Goal: Task Accomplishment & Management: Manage account settings

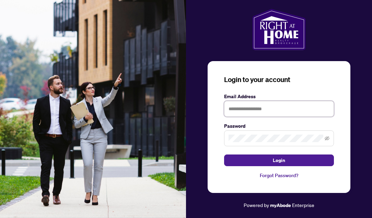
click at [264, 106] on input "text" at bounding box center [279, 109] width 110 height 16
click at [261, 134] on span at bounding box center [279, 138] width 110 height 16
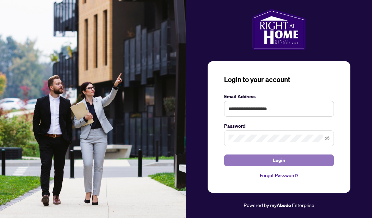
click at [276, 161] on span "Login" at bounding box center [279, 160] width 12 height 11
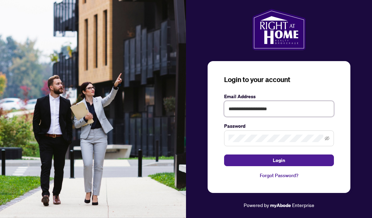
drag, startPoint x: 287, startPoint y: 109, endPoint x: 204, endPoint y: 110, distance: 83.4
click at [204, 110] on div "**********" at bounding box center [279, 109] width 186 height 200
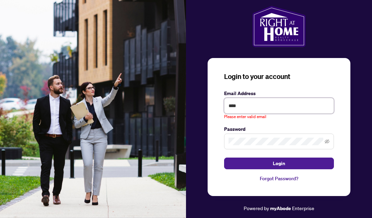
type input "**********"
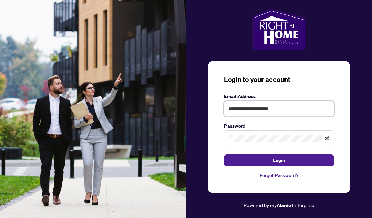
click at [325, 140] on icon "eye-invisible" at bounding box center [327, 138] width 5 height 5
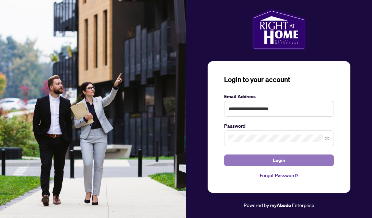
click at [302, 158] on button "Login" at bounding box center [279, 160] width 110 height 12
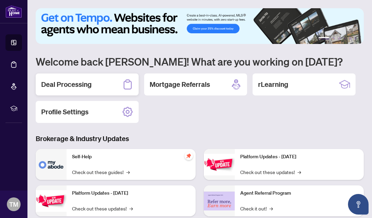
click at [105, 82] on div "Deal Processing" at bounding box center [87, 84] width 103 height 22
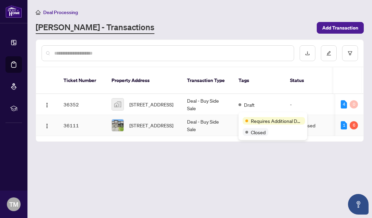
click at [254, 120] on span "Requires Additional Docs" at bounding box center [276, 121] width 51 height 8
click at [90, 115] on td "36111" at bounding box center [82, 125] width 48 height 21
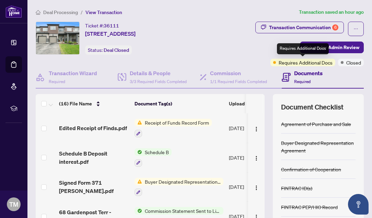
click at [314, 65] on span "Requires Additional Docs" at bounding box center [306, 63] width 54 height 8
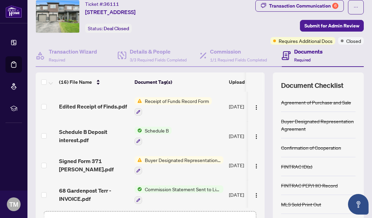
scroll to position [22, 0]
click at [175, 103] on span "Receipt of Funds Record Form" at bounding box center [177, 101] width 70 height 8
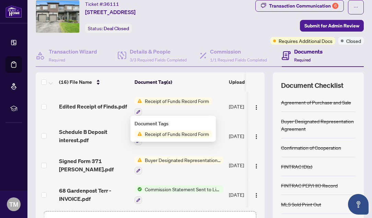
click at [175, 103] on span "Receipt of Funds Record Form" at bounding box center [177, 101] width 70 height 8
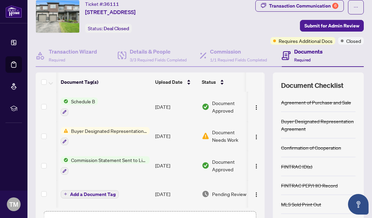
scroll to position [0, 85]
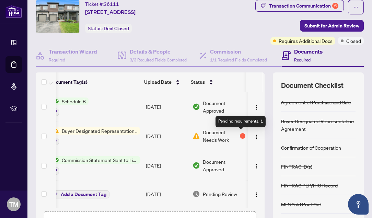
click at [241, 136] on div "1" at bounding box center [242, 135] width 5 height 5
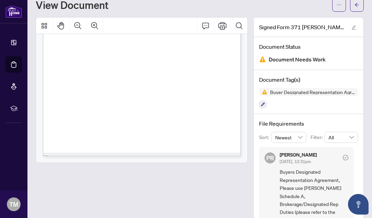
scroll to position [23, 0]
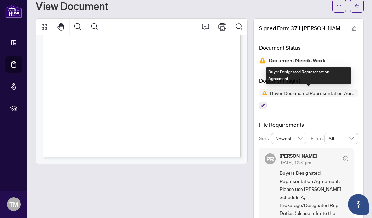
click at [286, 93] on span "Buyer Designated Representation Agreement" at bounding box center [312, 93] width 91 height 5
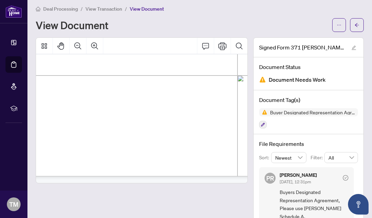
scroll to position [0, 0]
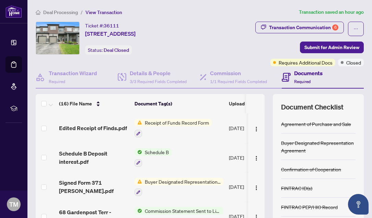
click at [192, 124] on span "Receipt of Funds Record Form" at bounding box center [177, 123] width 70 height 8
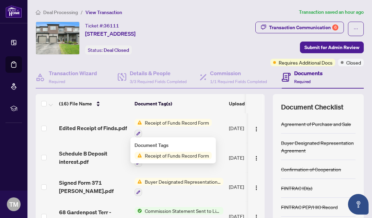
click at [162, 159] on span "Receipt of Funds Record Form" at bounding box center [177, 156] width 70 height 8
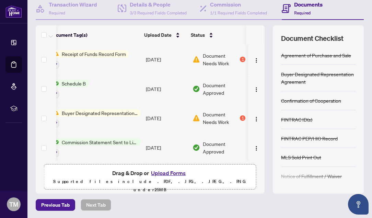
scroll to position [0, 85]
click at [219, 60] on span "Document Needs Work" at bounding box center [221, 58] width 36 height 15
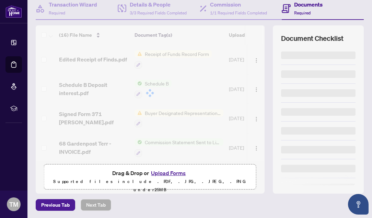
scroll to position [15, 0]
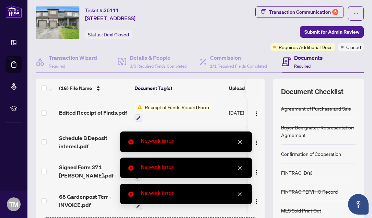
click at [236, 141] on div "Network Error" at bounding box center [192, 141] width 103 height 8
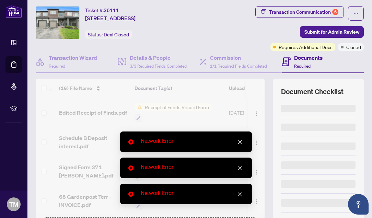
click at [239, 173] on div "Network Error" at bounding box center [186, 168] width 132 height 21
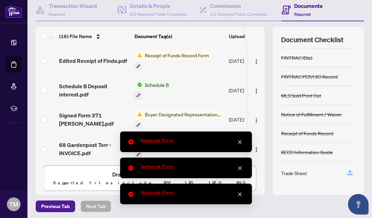
scroll to position [69, 0]
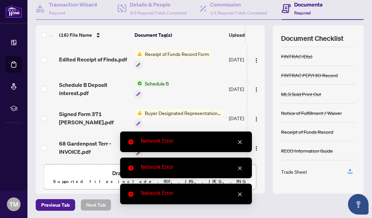
click at [241, 140] on icon "close" at bounding box center [240, 142] width 4 height 4
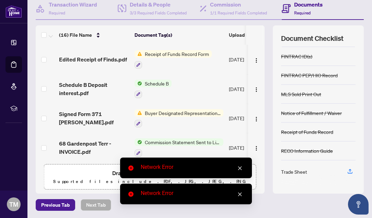
click at [241, 171] on link "Close" at bounding box center [240, 168] width 8 height 8
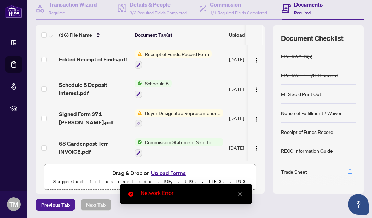
click at [241, 191] on link "Close" at bounding box center [240, 194] width 8 height 8
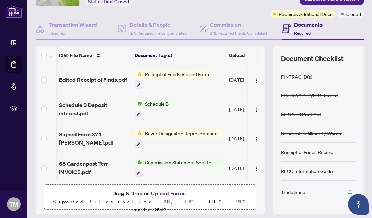
scroll to position [0, 85]
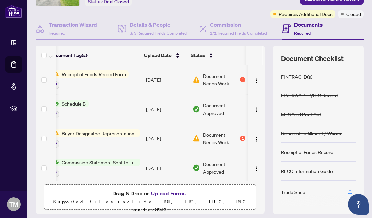
click at [213, 79] on span "Document Needs Work" at bounding box center [221, 79] width 36 height 15
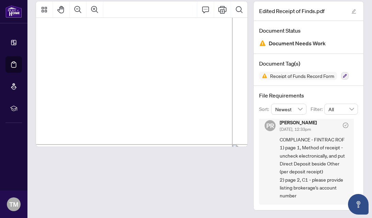
scroll to position [134, 65]
click at [196, 118] on span "�" at bounding box center [198, 120] width 8 height 7
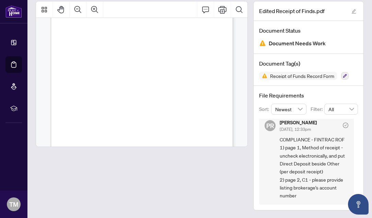
scroll to position [0, 0]
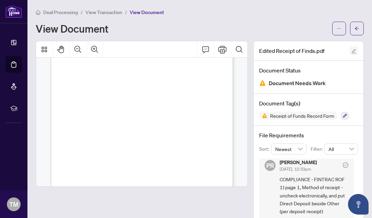
click at [356, 49] on icon "edit" at bounding box center [353, 51] width 5 height 5
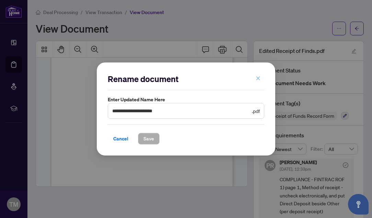
click at [258, 79] on icon "close" at bounding box center [258, 78] width 5 height 5
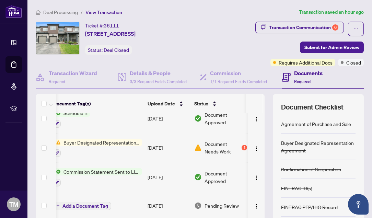
scroll to position [0, 84]
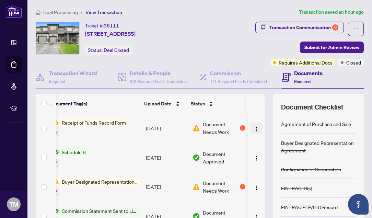
click at [254, 127] on img "button" at bounding box center [256, 128] width 5 height 5
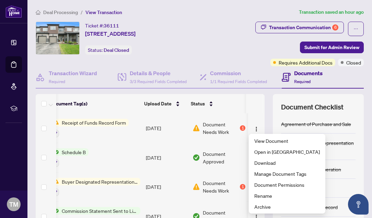
click at [256, 48] on div "Transaction Communication 6 Submit for Admin Review Requires Additional Docs Cl…" at bounding box center [280, 44] width 167 height 45
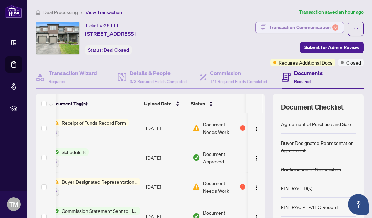
click at [280, 30] on div "Transaction Communication 6" at bounding box center [303, 27] width 69 height 11
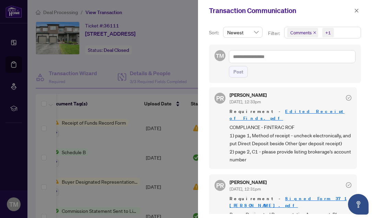
scroll to position [0, 0]
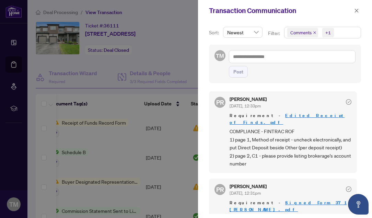
click at [346, 102] on icon "check-circle" at bounding box center [348, 101] width 5 height 5
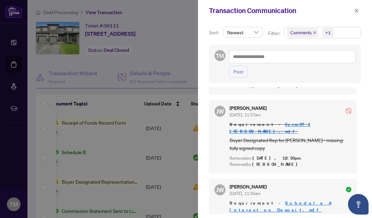
scroll to position [1, 0]
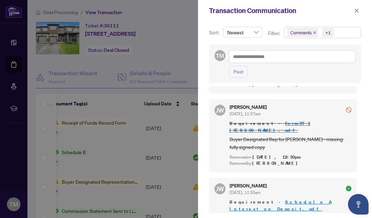
click at [346, 186] on icon "check-circle" at bounding box center [348, 188] width 5 height 5
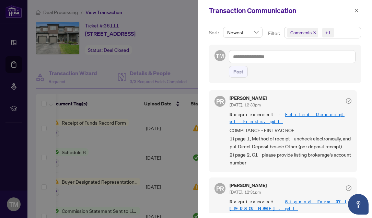
scroll to position [0, 0]
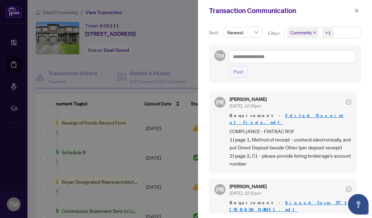
click at [173, 57] on div at bounding box center [186, 109] width 372 height 218
click at [357, 11] on icon "close" at bounding box center [357, 11] width 4 height 4
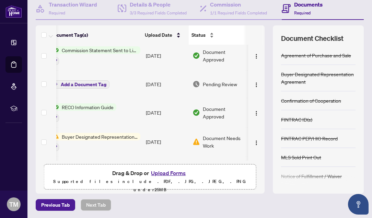
scroll to position [0, 85]
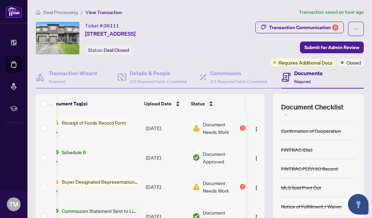
click at [106, 120] on span "Receipt of Funds Record Form" at bounding box center [94, 123] width 70 height 8
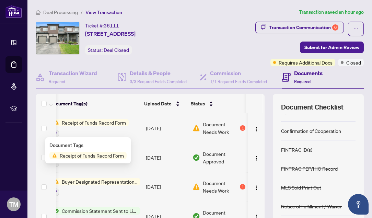
click at [105, 156] on span "Receipt of Funds Record Form" at bounding box center [92, 156] width 70 height 8
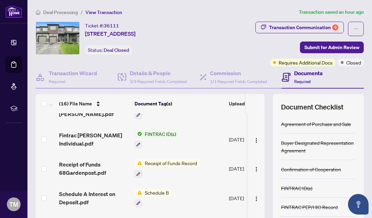
scroll to position [222, 0]
click at [158, 160] on span "Receipt of Funds Record" at bounding box center [171, 163] width 58 height 8
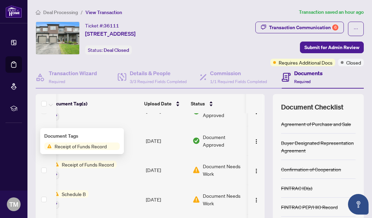
scroll to position [222, 85]
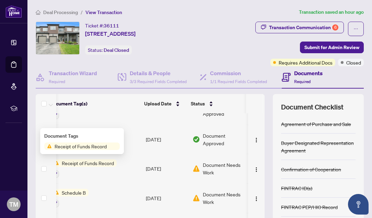
click at [225, 161] on span "Document Needs Work" at bounding box center [224, 168] width 43 height 15
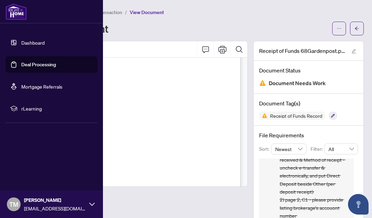
click at [33, 42] on link "Dashboard" at bounding box center [32, 42] width 23 height 6
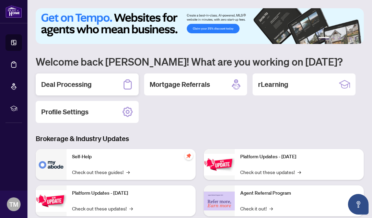
click at [103, 81] on div "Deal Processing" at bounding box center [87, 84] width 103 height 22
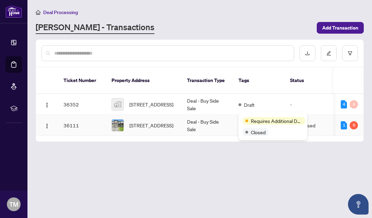
click at [255, 118] on span "Requires Additional Docs" at bounding box center [276, 121] width 51 height 8
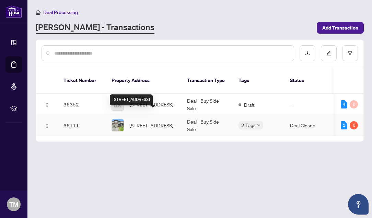
click at [157, 121] on span "[STREET_ADDRESS]" at bounding box center [151, 125] width 44 height 8
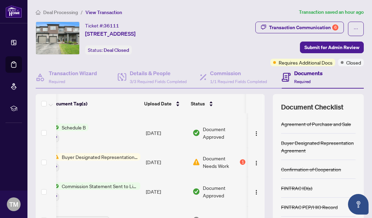
scroll to position [24, 85]
click at [236, 160] on div "Document Needs Work 1" at bounding box center [219, 162] width 53 height 15
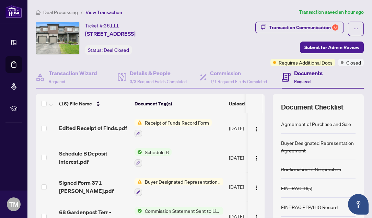
click at [293, 77] on div "Documents Required" at bounding box center [302, 77] width 41 height 16
click at [282, 73] on icon at bounding box center [286, 77] width 9 height 9
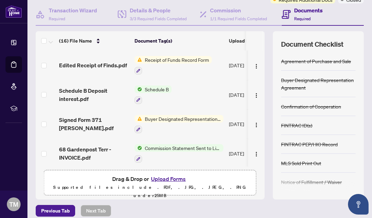
scroll to position [69, 0]
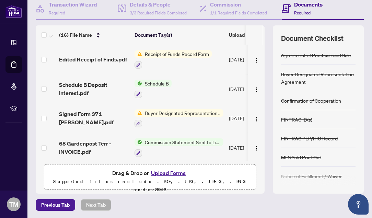
click at [175, 173] on button "Upload Forms" at bounding box center [168, 173] width 39 height 9
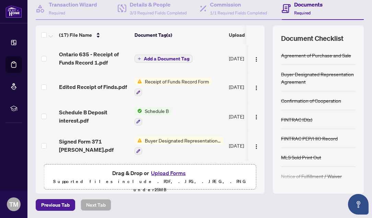
click at [167, 141] on span "Buyer Designated Representation Agreement" at bounding box center [182, 141] width 81 height 8
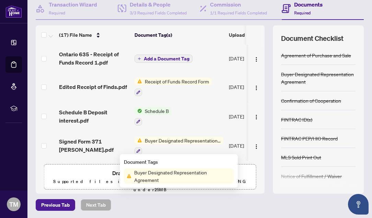
scroll to position [0, 85]
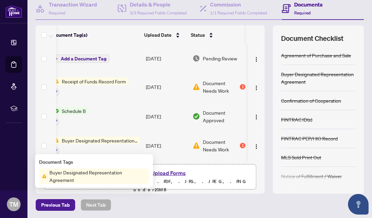
click at [211, 143] on span "Document Needs Work" at bounding box center [221, 145] width 36 height 15
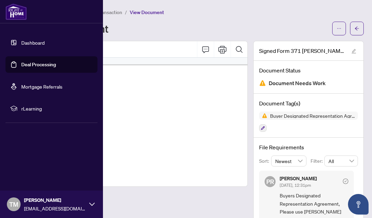
click at [26, 42] on link "Dashboard" at bounding box center [32, 42] width 23 height 6
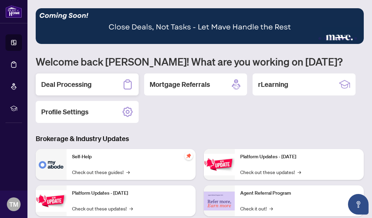
click at [93, 83] on div "Deal Processing" at bounding box center [87, 84] width 103 height 22
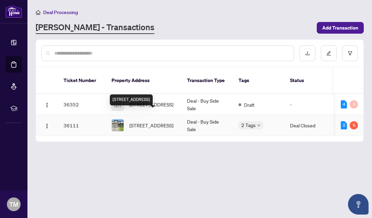
click at [152, 121] on span "[STREET_ADDRESS]" at bounding box center [151, 125] width 44 height 8
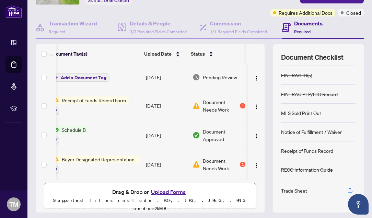
scroll to position [56, 0]
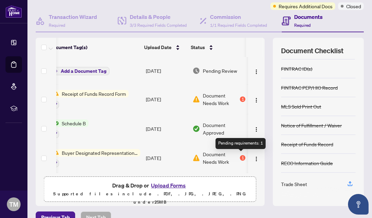
click at [241, 155] on div "1" at bounding box center [242, 157] width 5 height 5
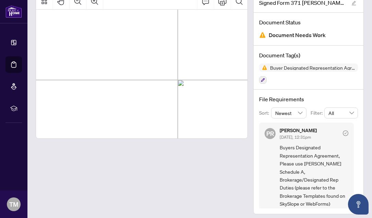
scroll to position [2191, 118]
drag, startPoint x: 131, startPoint y: 78, endPoint x: 143, endPoint y: 77, distance: 11.5
click at [123, 82] on span "INITIALS OF BROKERAGE:" at bounding box center [85, 84] width 76 height 6
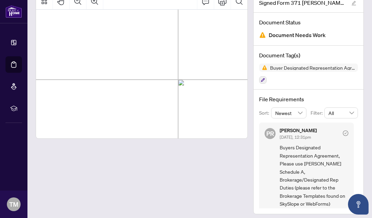
drag, startPoint x: 151, startPoint y: 89, endPoint x: 133, endPoint y: 83, distance: 19.2
click at [123, 83] on span "INITIALS OF BROKERAGE:" at bounding box center [85, 84] width 76 height 6
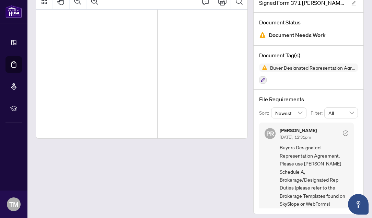
drag, startPoint x: 113, startPoint y: 65, endPoint x: 146, endPoint y: 77, distance: 34.5
click at [83, 77] on span "INITIALS OF BROKERAGE:" at bounding box center [0, 75] width 165 height 14
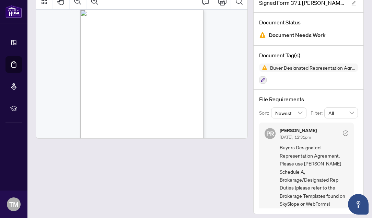
scroll to position [0, 0]
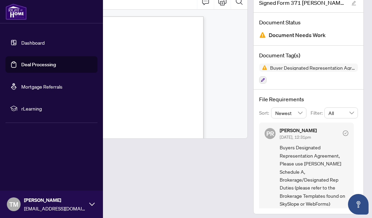
click at [25, 43] on link "Dashboard" at bounding box center [32, 42] width 23 height 6
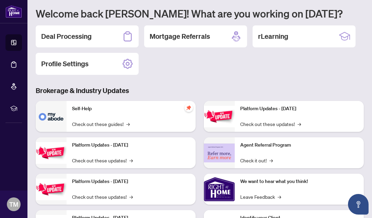
click at [202, 91] on h3 "Brokerage & Industry Updates" at bounding box center [200, 91] width 328 height 10
click at [82, 37] on h2 "Deal Processing" at bounding box center [66, 37] width 50 height 10
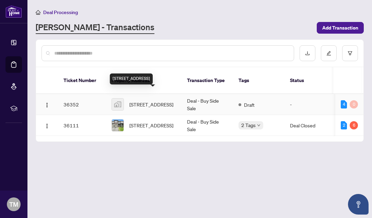
click at [151, 101] on span "[STREET_ADDRESS]" at bounding box center [151, 105] width 44 height 8
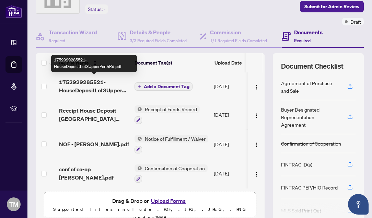
click at [99, 85] on span "1752929285521-HouseDepositLot3UpperPerthRd.pdf" at bounding box center [94, 86] width 70 height 16
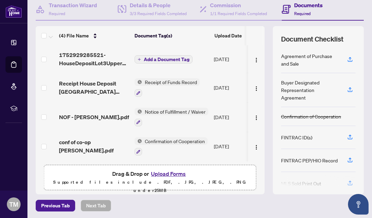
scroll to position [69, 0]
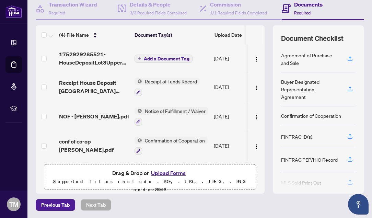
click at [170, 170] on button "Upload Forms" at bounding box center [168, 173] width 39 height 9
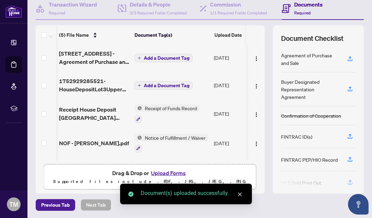
scroll to position [0, 70]
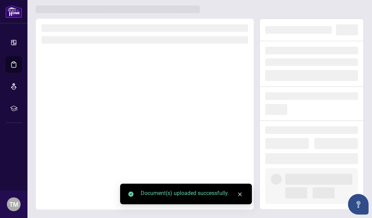
scroll to position [15, 0]
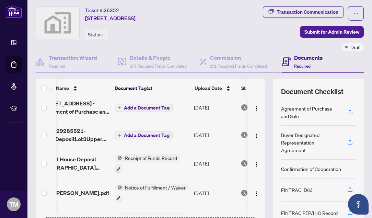
scroll to position [0, 7]
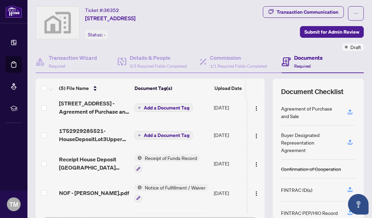
click at [167, 135] on span "Add a Document Tag" at bounding box center [167, 135] width 46 height 5
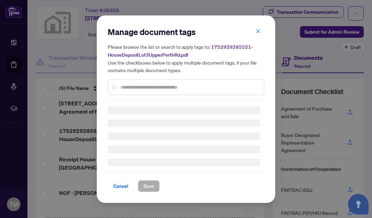
click at [129, 84] on div "Manage document tags Please browse the list or search to apply tags to: 1752929…" at bounding box center [186, 63] width 157 height 74
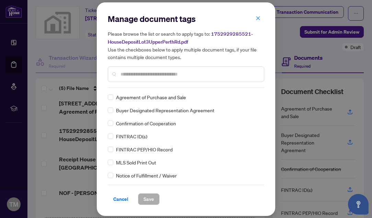
click at [124, 76] on input "text" at bounding box center [189, 74] width 138 height 8
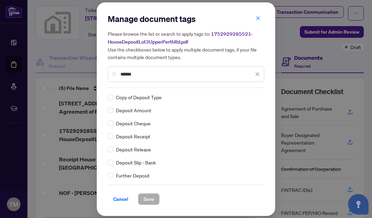
type input "******"
click at [152, 199] on span "Save" at bounding box center [148, 199] width 11 height 11
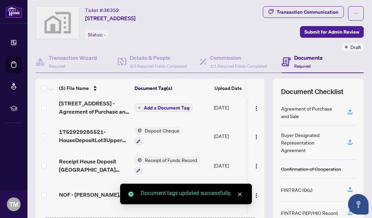
click at [174, 108] on span "Add a Document Tag" at bounding box center [167, 107] width 46 height 5
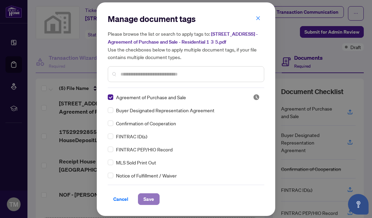
click at [150, 198] on span "Save" at bounding box center [148, 199] width 11 height 11
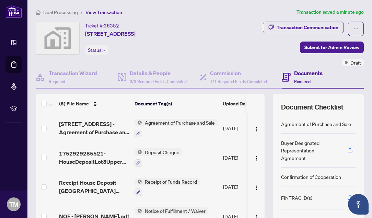
scroll to position [69, 0]
